Goal: Task Accomplishment & Management: Manage account settings

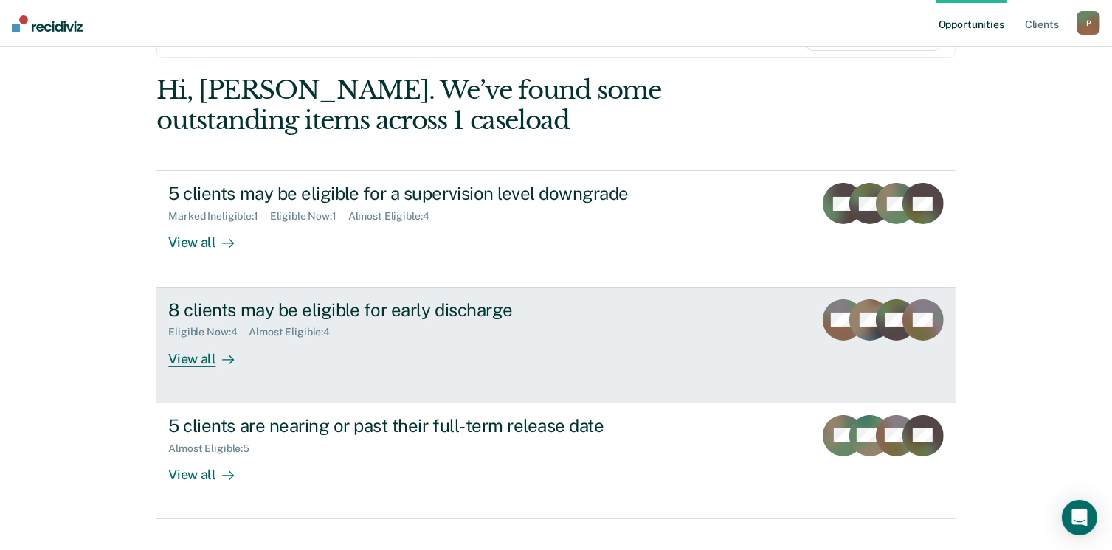
scroll to position [148, 0]
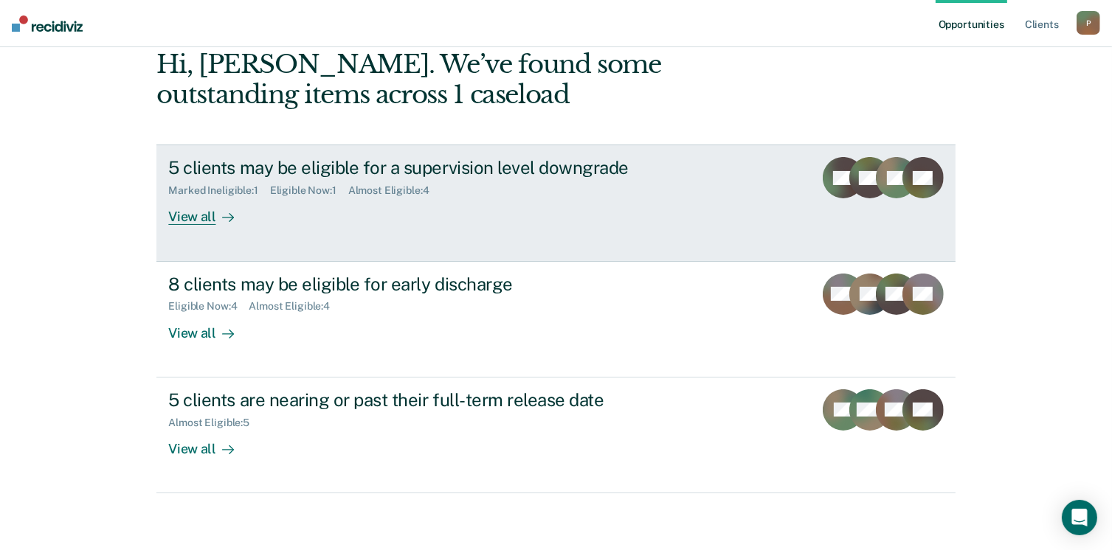
click at [720, 201] on link "5 clients may be eligible for a supervision level downgrade Marked Ineligible :…" at bounding box center [555, 203] width 798 height 117
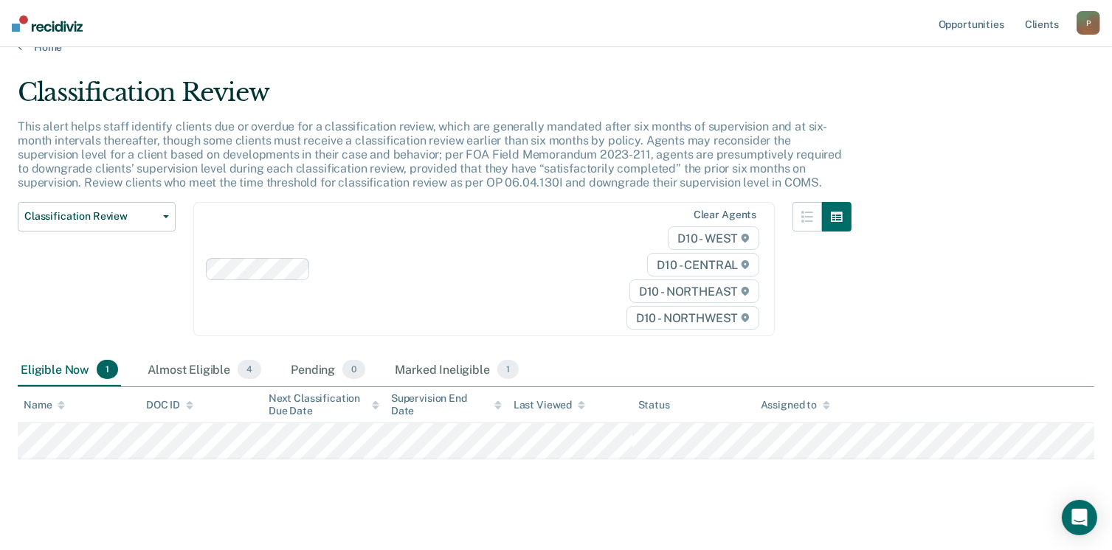
scroll to position [38, 0]
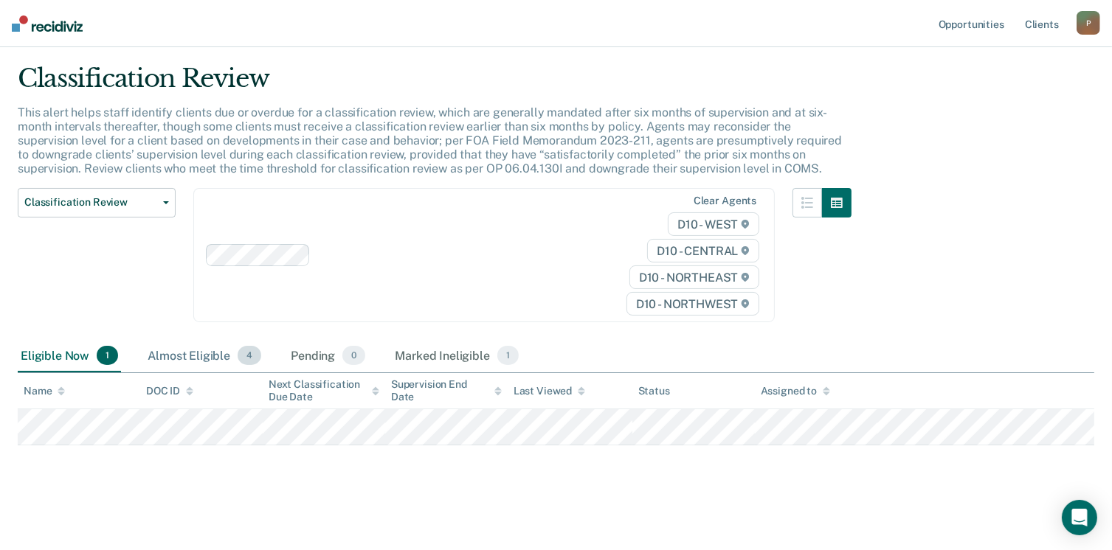
click at [196, 360] on div "Almost Eligible 4" at bounding box center [205, 356] width 120 height 32
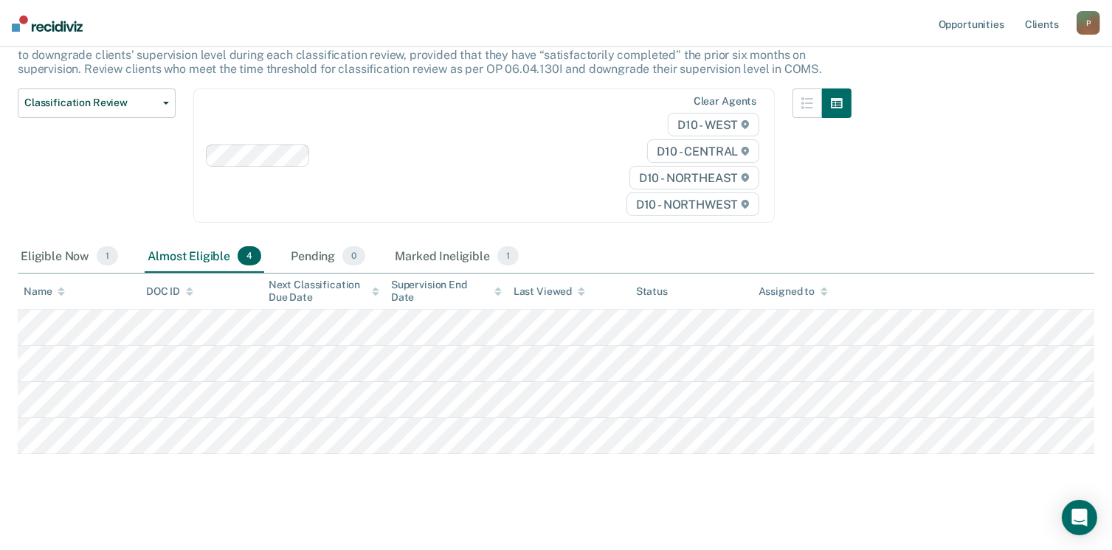
scroll to position [146, 0]
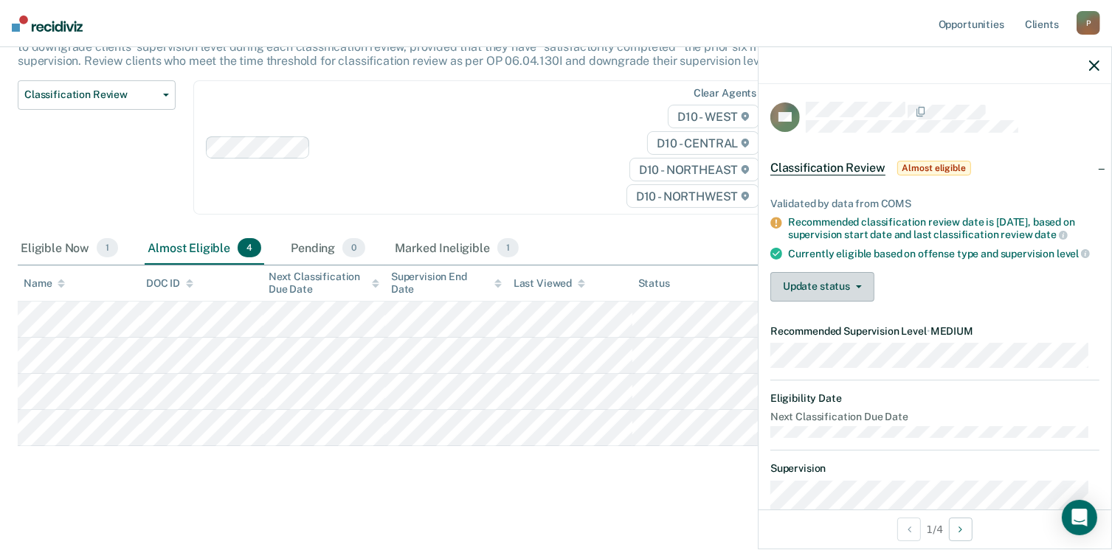
click at [838, 297] on button "Update status" at bounding box center [822, 287] width 104 height 30
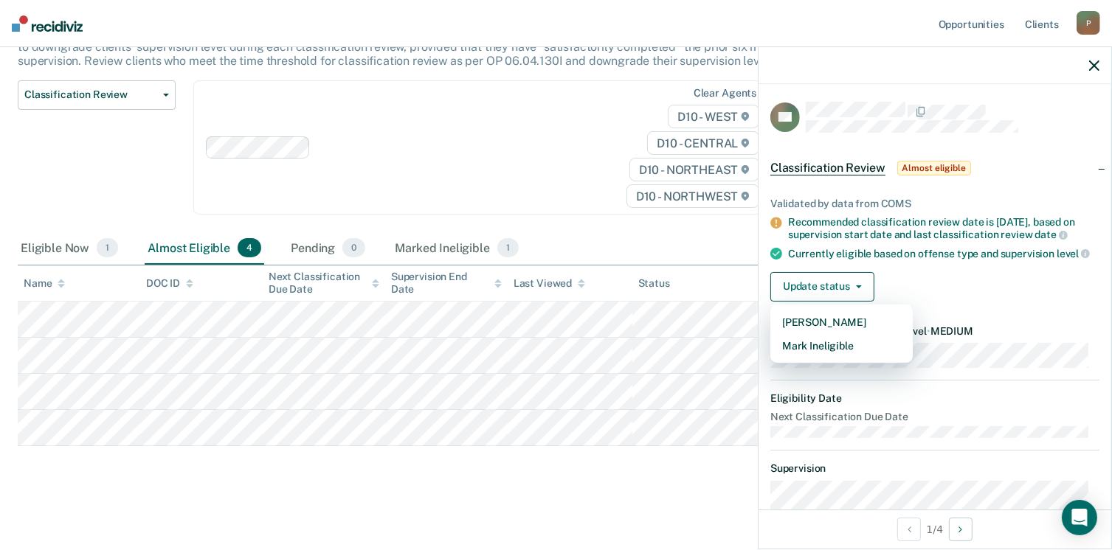
click at [957, 287] on div "Update status [PERSON_NAME] Mark Ineligible" at bounding box center [934, 287] width 329 height 30
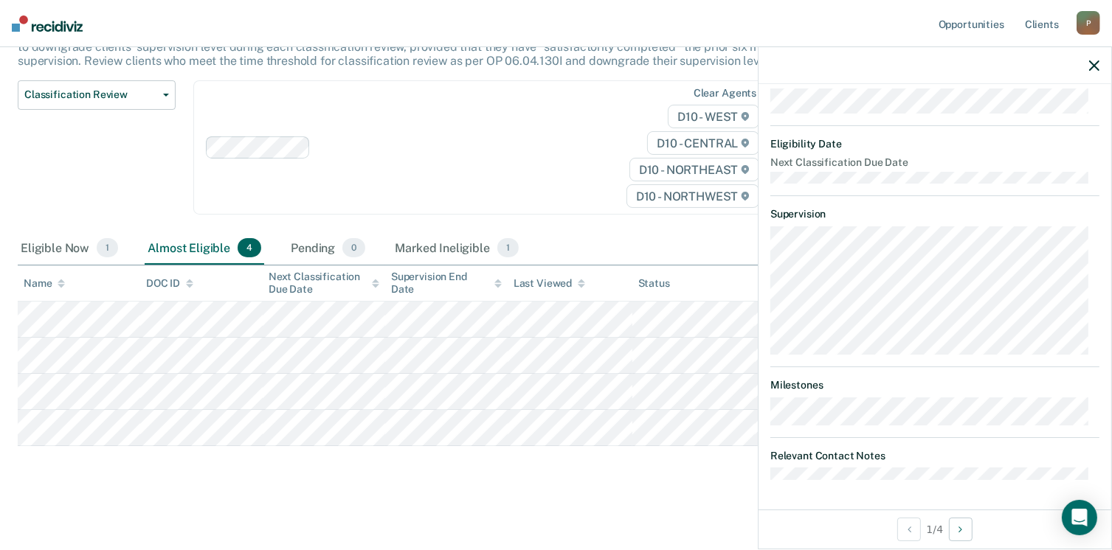
scroll to position [263, 0]
click at [966, 538] on button "Next Opportunity" at bounding box center [961, 530] width 24 height 24
click at [903, 530] on button "Previous Opportunity" at bounding box center [909, 530] width 24 height 24
click at [1044, 24] on link "Client s" at bounding box center [1042, 23] width 40 height 47
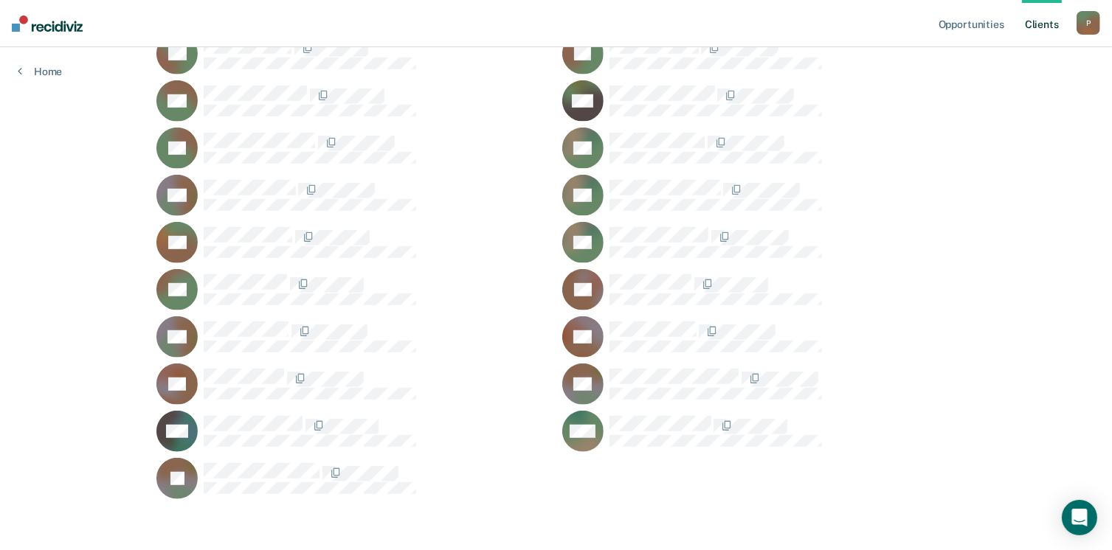
scroll to position [928, 0]
